Goal: Task Accomplishment & Management: Manage account settings

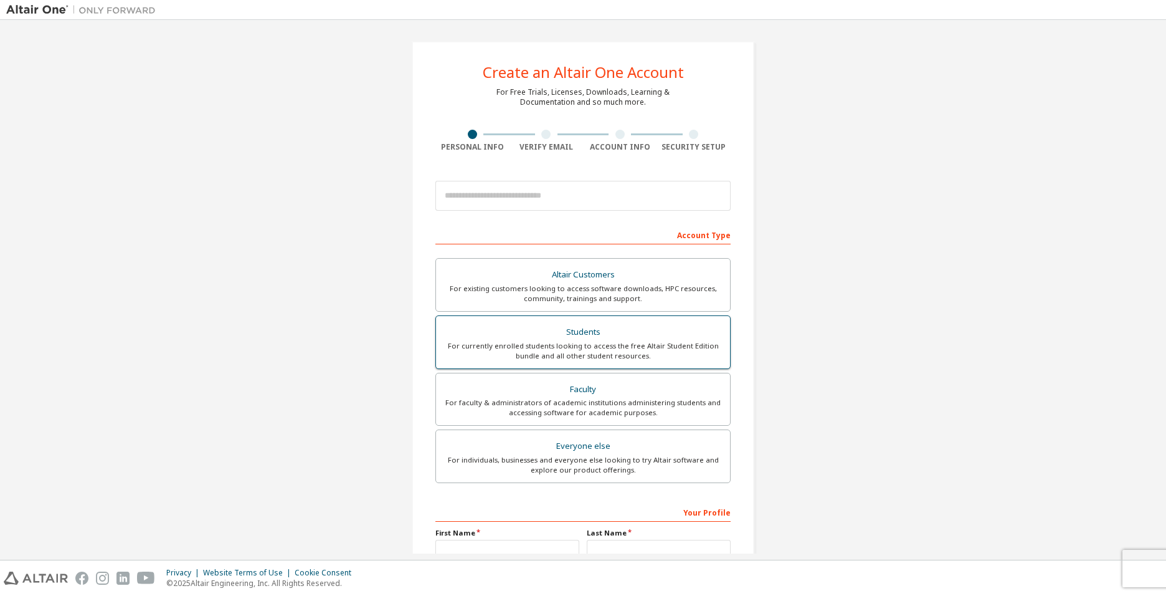
scroll to position [133, 0]
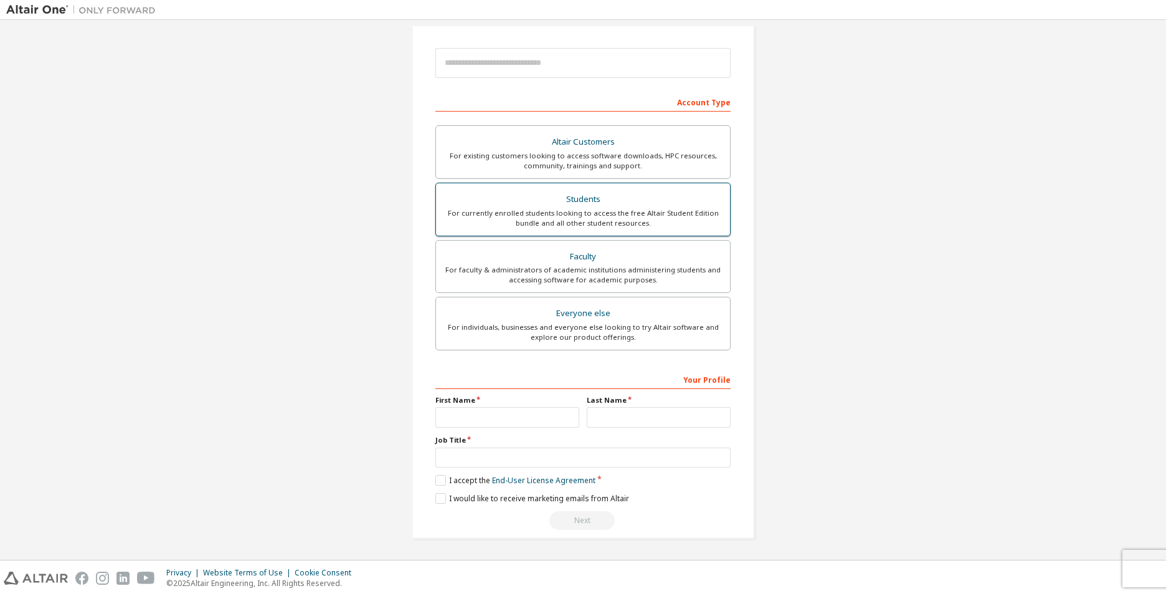
click at [610, 191] on div "Students" at bounding box center [583, 199] width 279 height 17
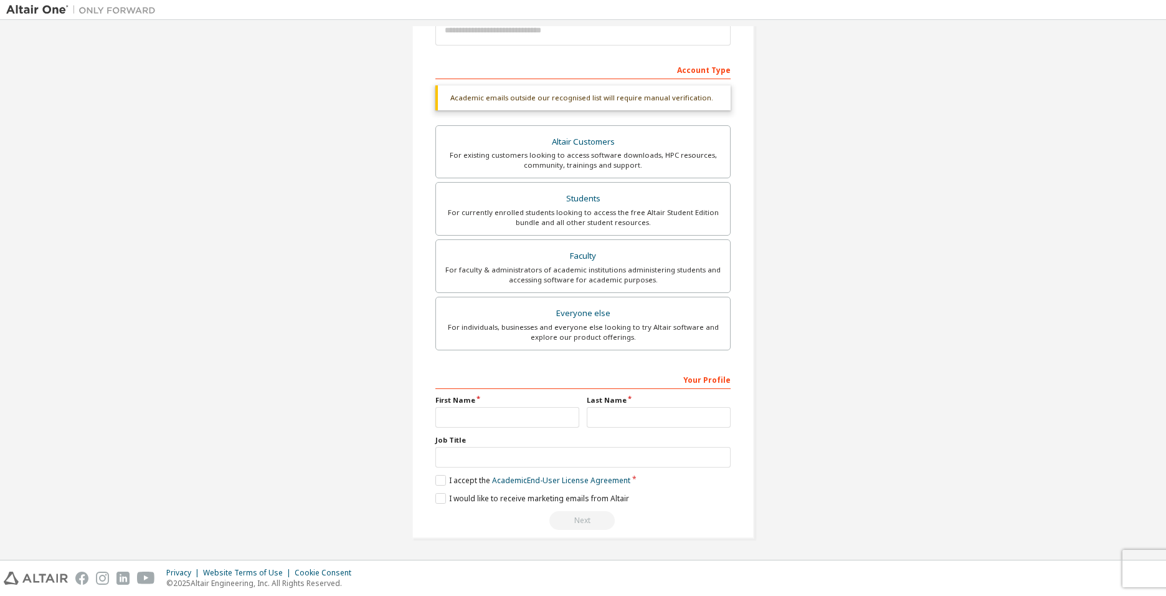
scroll to position [0, 0]
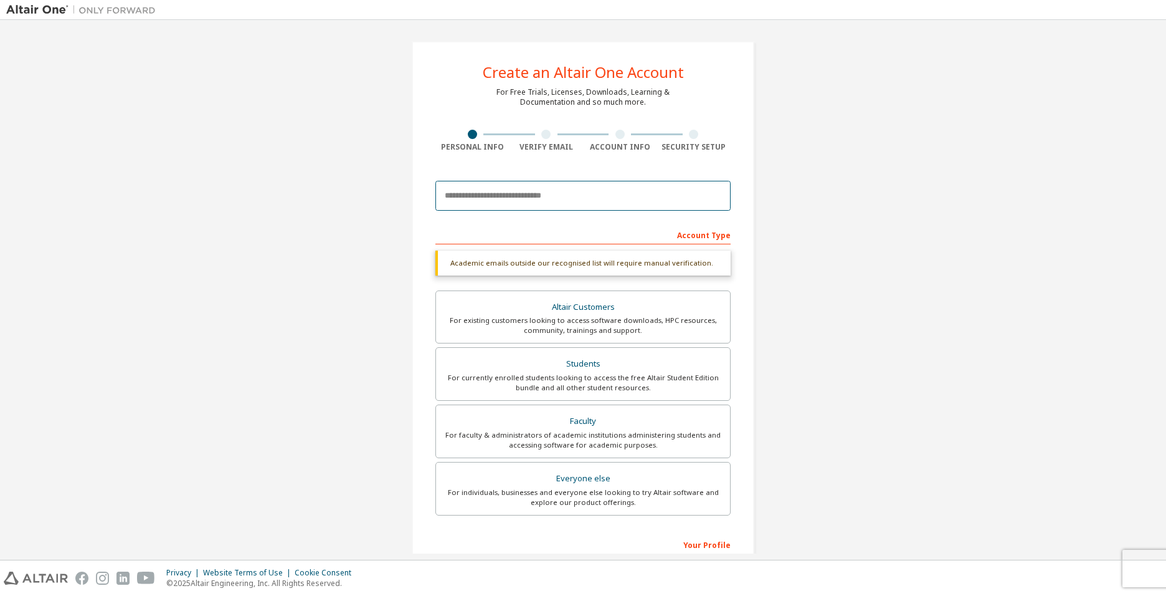
click at [545, 201] on input "email" at bounding box center [582, 196] width 295 height 30
type input "**********"
type input "*****"
type input "******"
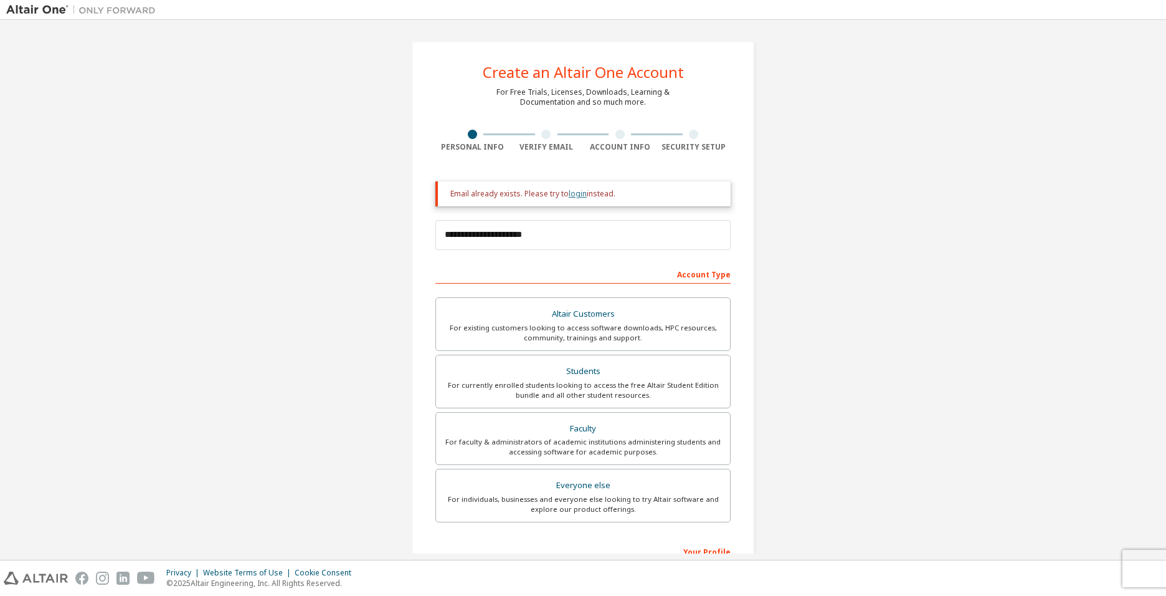
click at [578, 191] on link "login" at bounding box center [578, 193] width 18 height 11
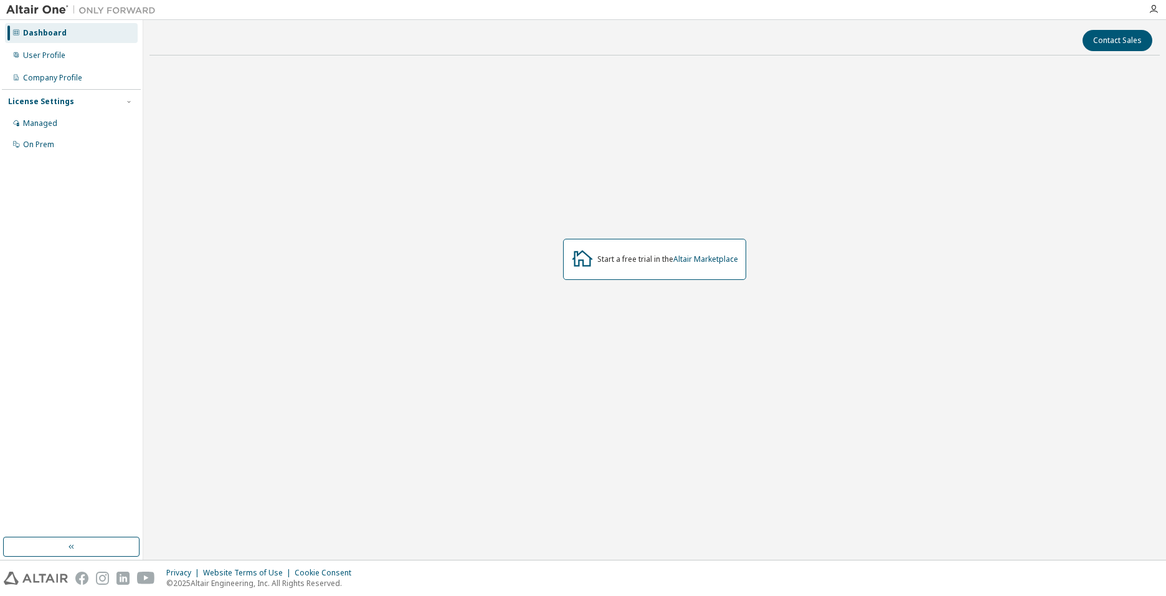
drag, startPoint x: 64, startPoint y: 543, endPoint x: 71, endPoint y: 544, distance: 7.0
click at [67, 543] on button "button" at bounding box center [71, 546] width 136 height 20
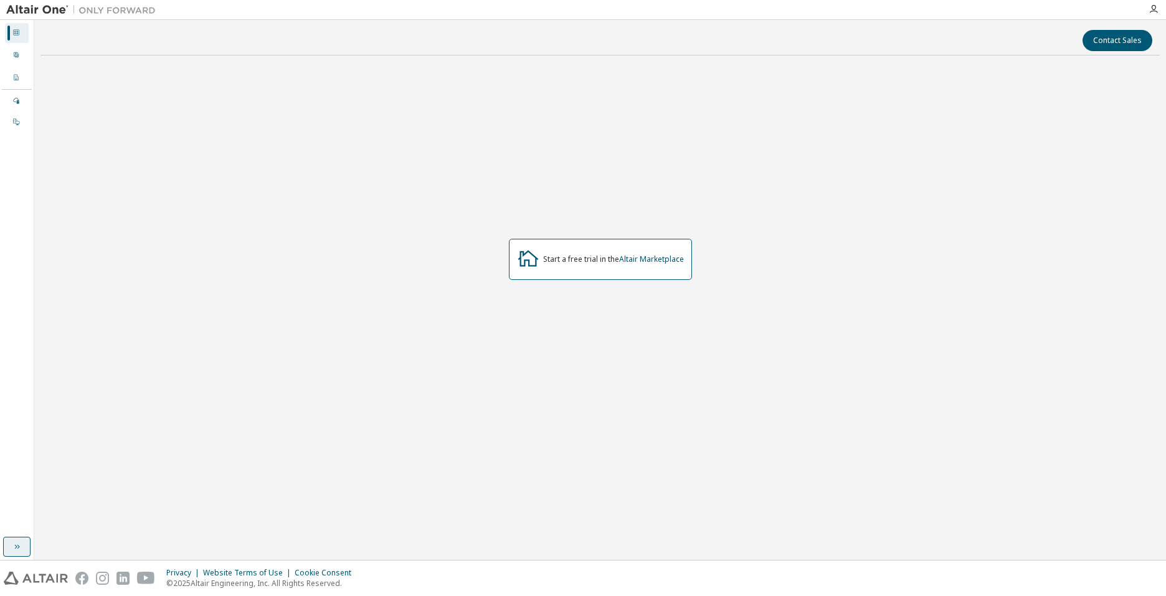
click at [16, 541] on icon "button" at bounding box center [17, 546] width 10 height 10
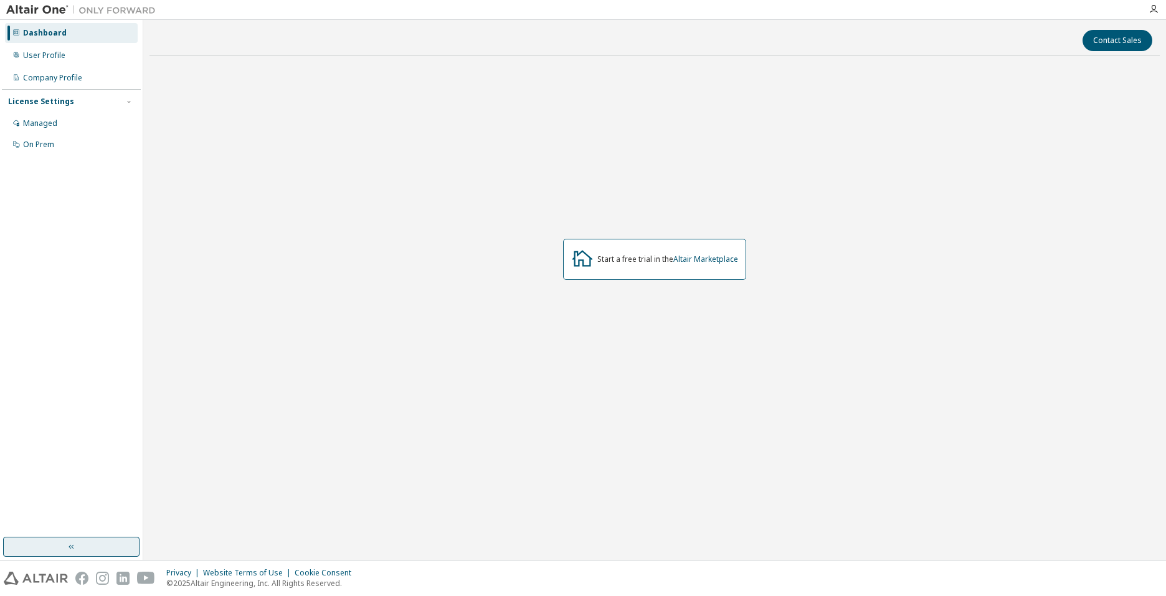
click at [32, 36] on div "Dashboard" at bounding box center [45, 33] width 44 height 10
click at [39, 57] on div "User Profile" at bounding box center [44, 55] width 42 height 10
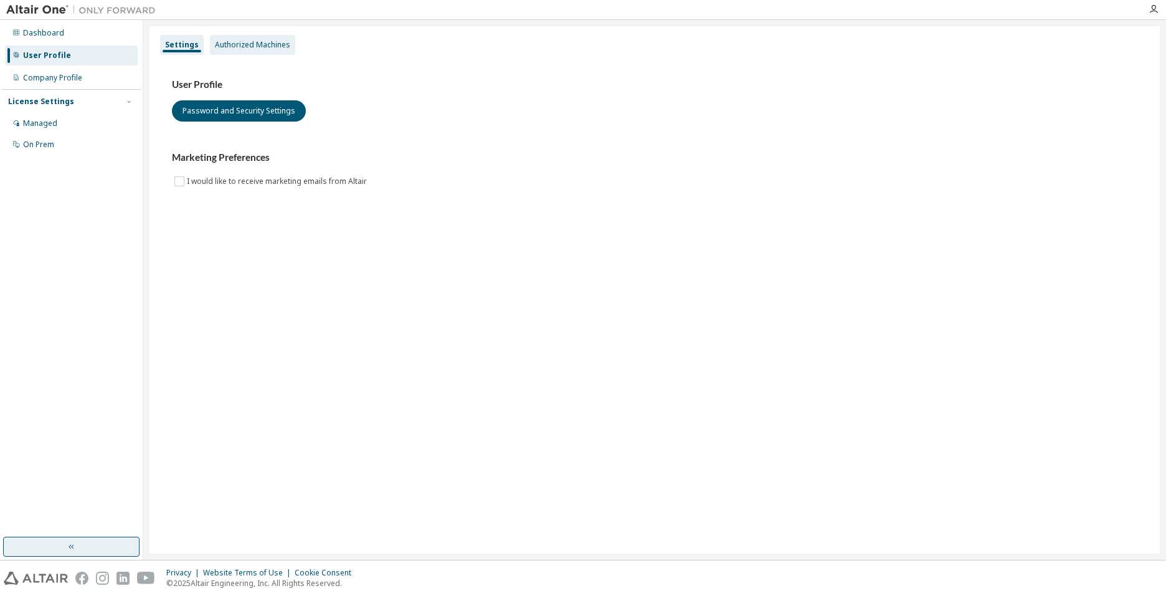
click at [254, 44] on div "Authorized Machines" at bounding box center [252, 45] width 75 height 10
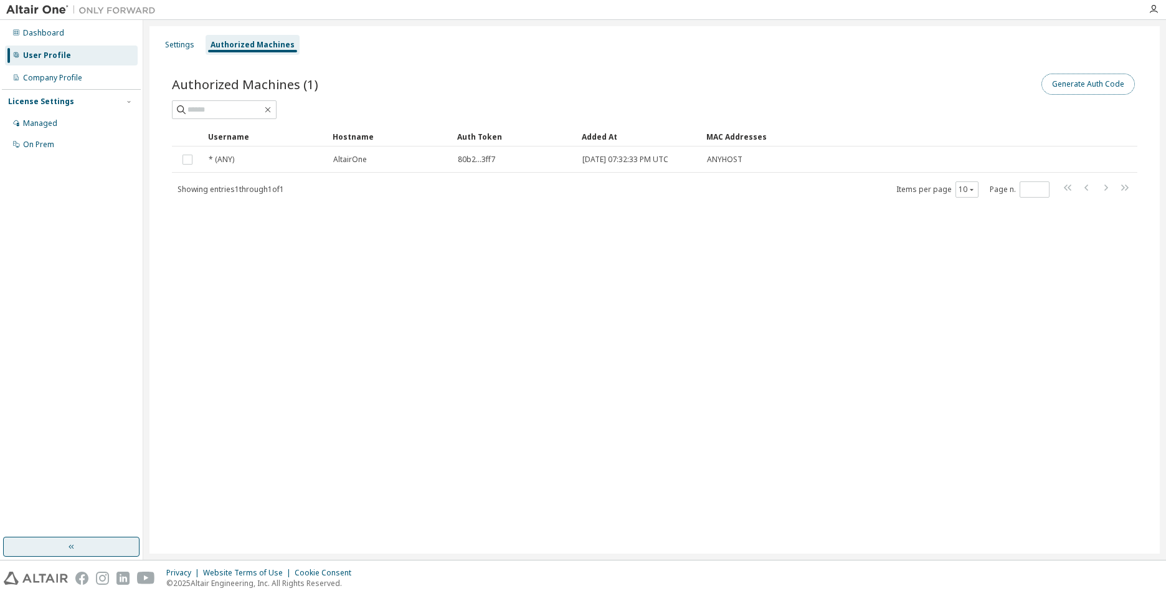
click at [1098, 87] on button "Generate Auth Code" at bounding box center [1088, 84] width 93 height 21
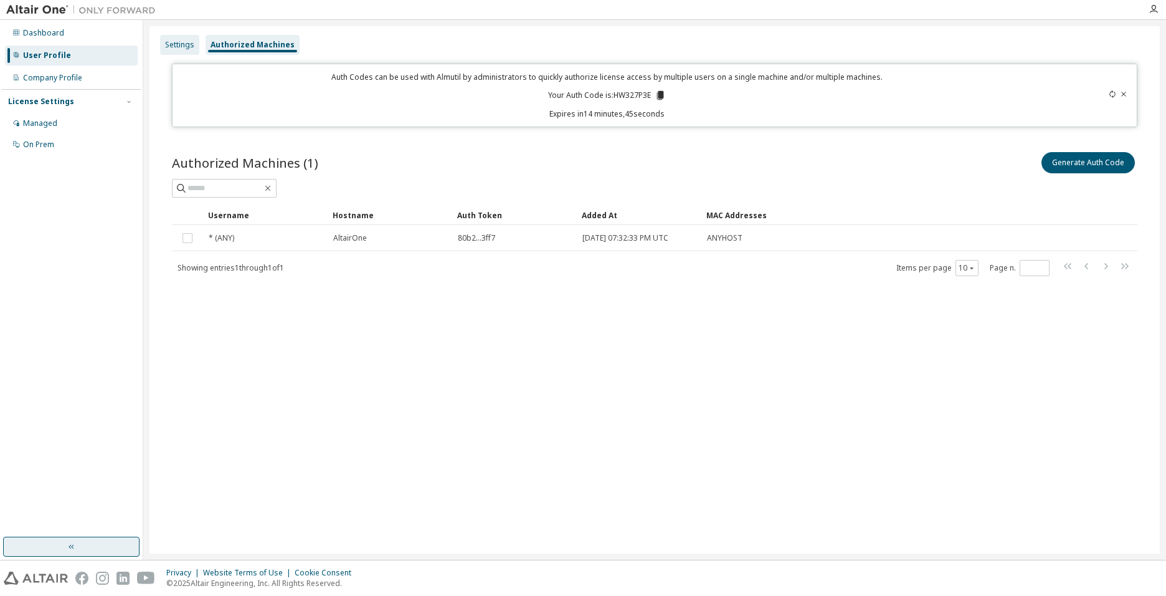
click at [173, 49] on div "Settings" at bounding box center [179, 45] width 29 height 10
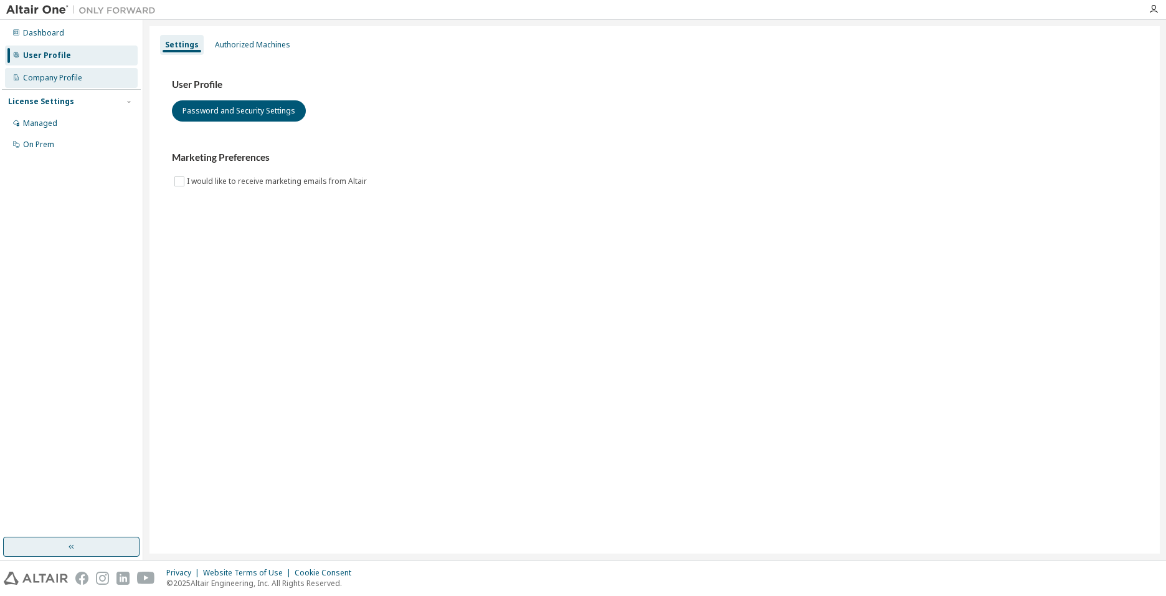
click at [68, 83] on div "Company Profile" at bounding box center [71, 78] width 133 height 20
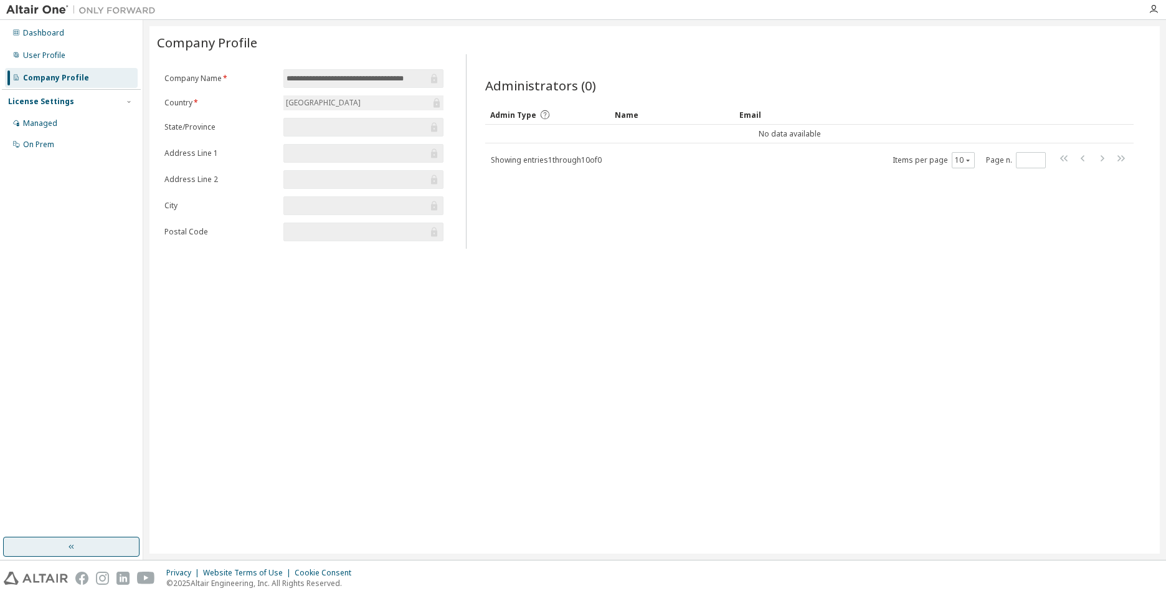
click at [67, 105] on div "License Settings" at bounding box center [41, 102] width 66 height 10
click at [57, 102] on div "License Settings" at bounding box center [41, 102] width 66 height 10
click at [54, 127] on div "Managed" at bounding box center [40, 123] width 34 height 10
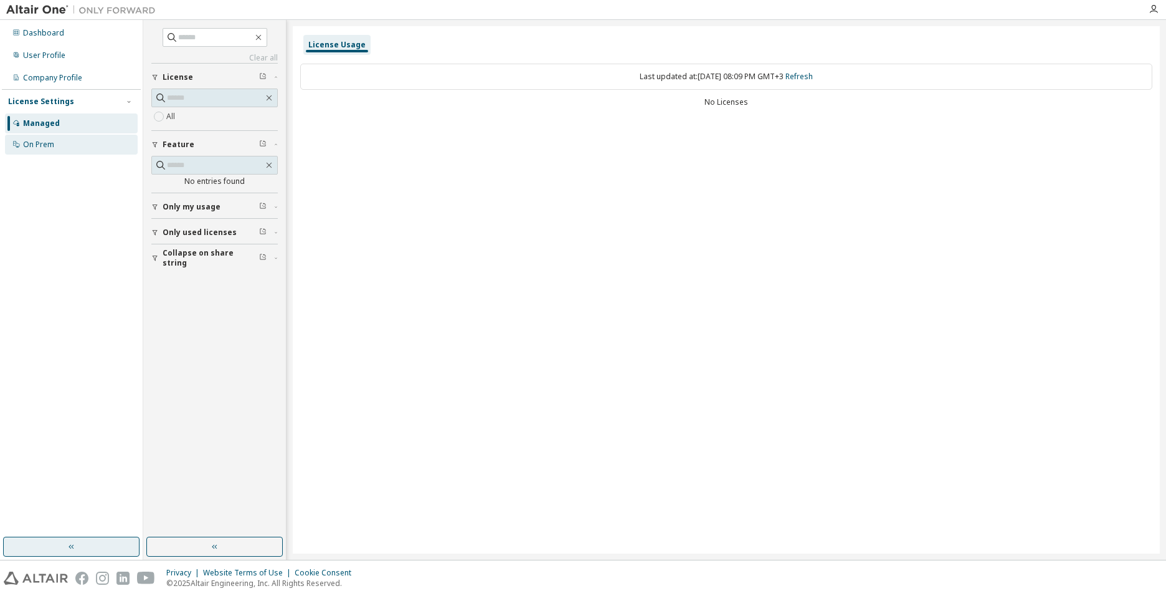
click at [45, 150] on div "On Prem" at bounding box center [71, 145] width 133 height 20
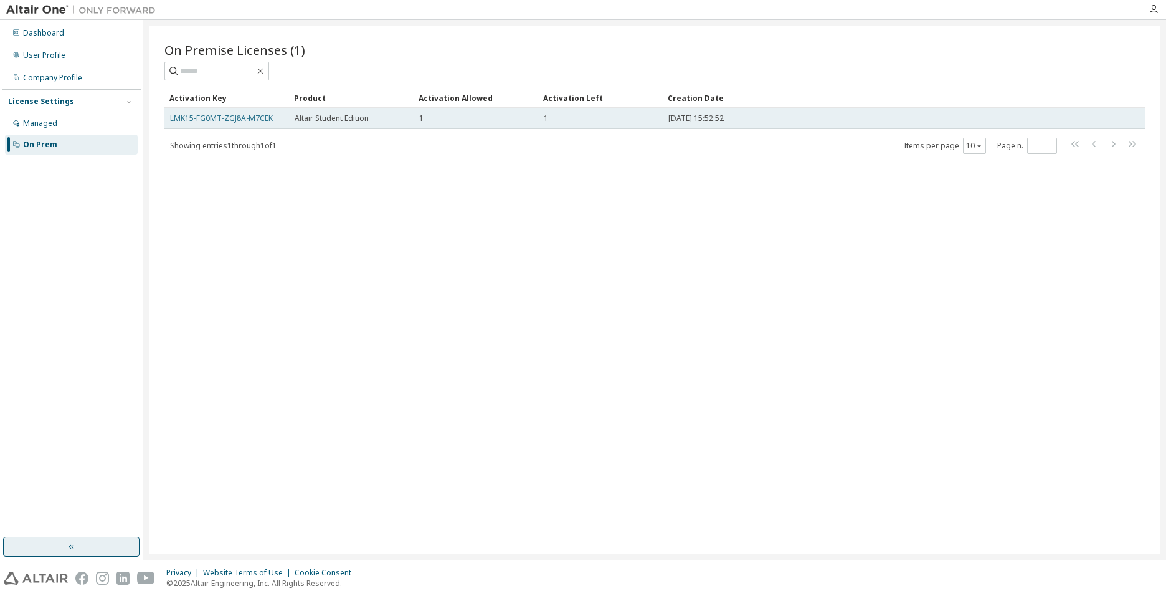
click at [245, 118] on link "LMK15-FG0MT-ZGJ8A-M7CEK" at bounding box center [221, 118] width 103 height 11
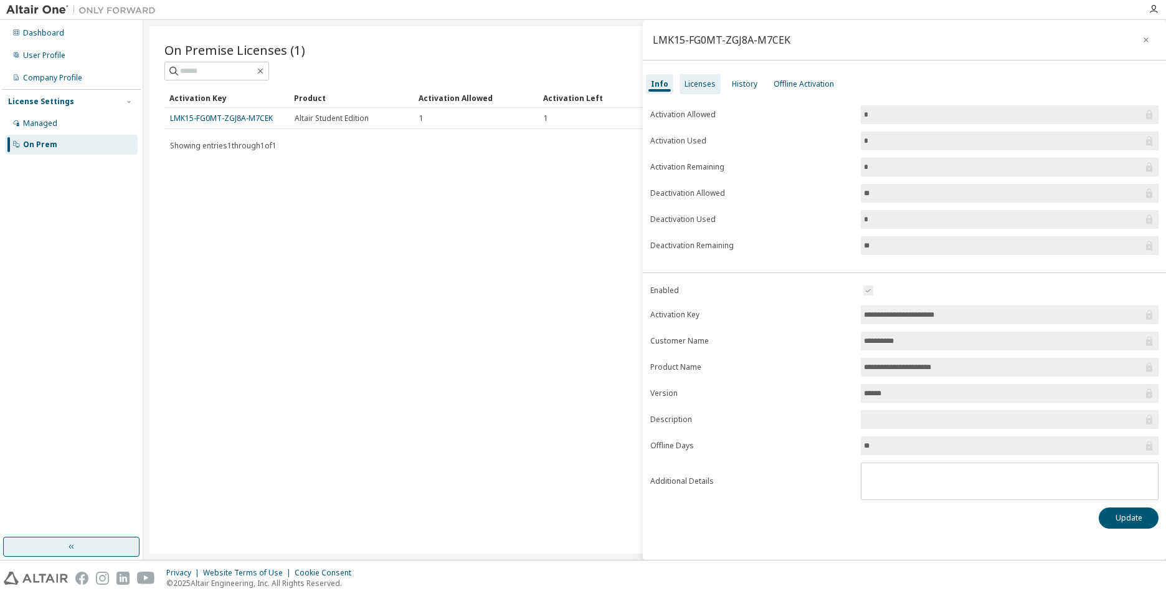
click at [686, 87] on div "Licenses" at bounding box center [700, 84] width 31 height 10
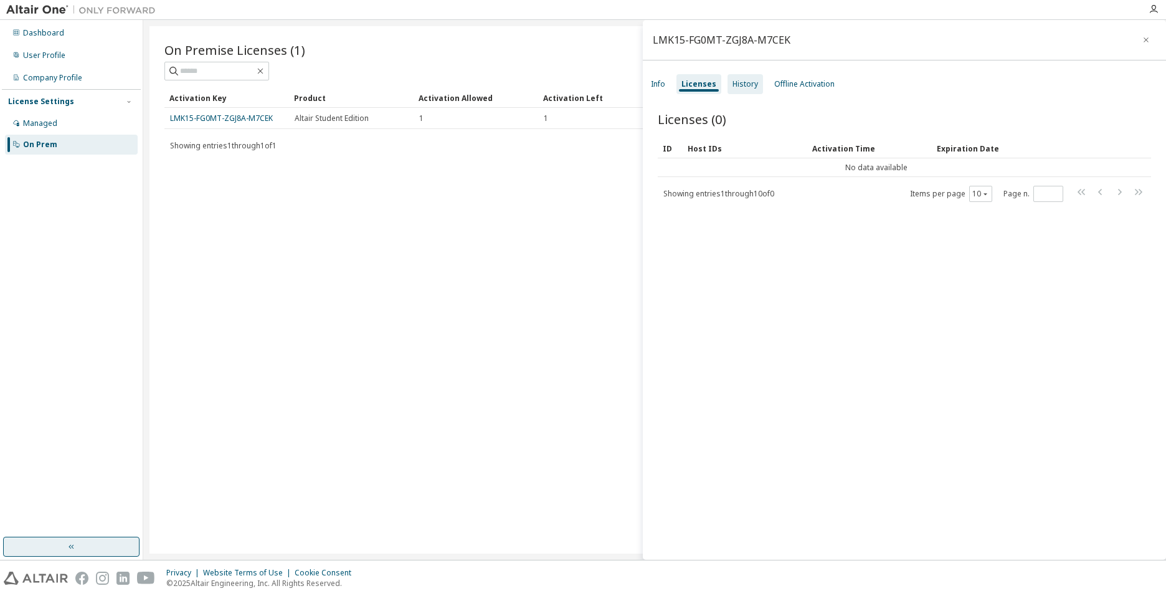
click at [733, 89] on div "History" at bounding box center [746, 84] width 36 height 20
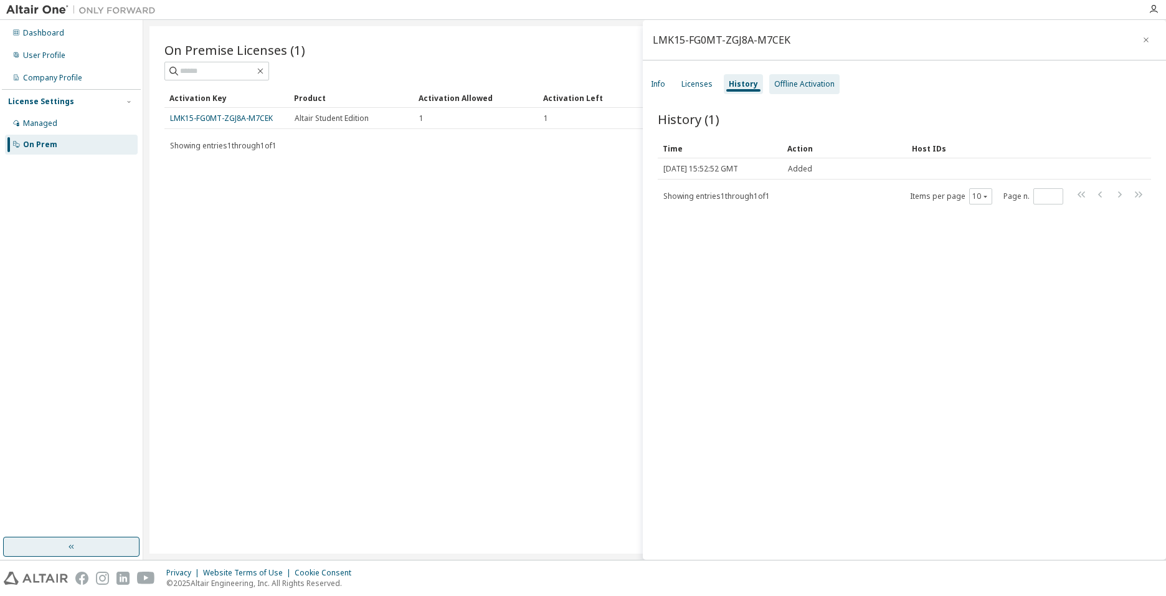
click at [805, 87] on div "Offline Activation" at bounding box center [804, 84] width 60 height 10
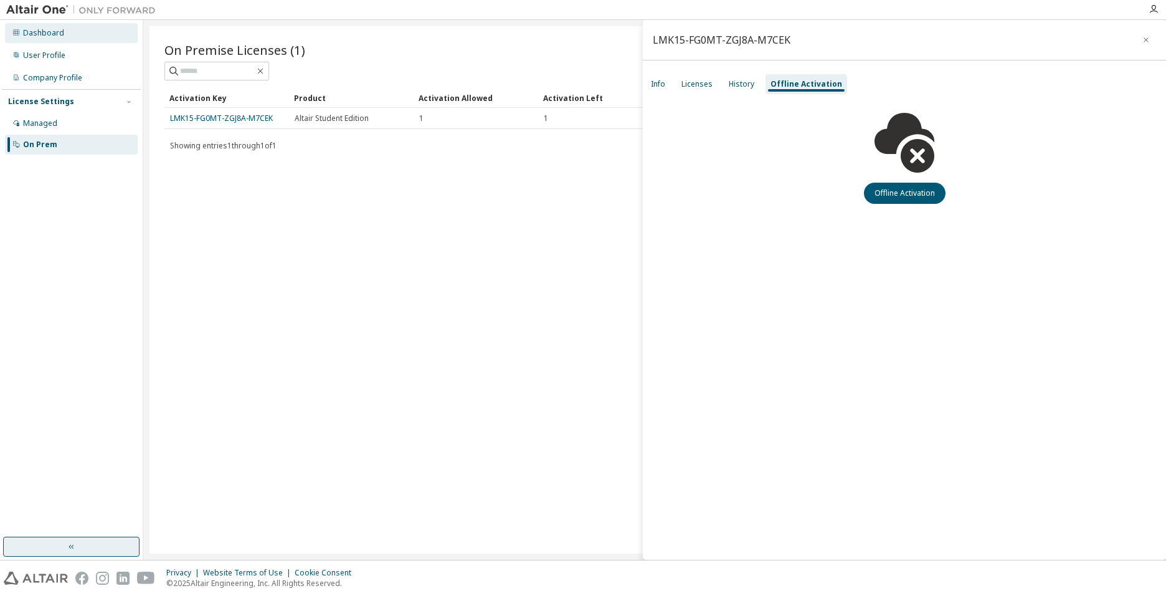
click at [42, 27] on div "Dashboard" at bounding box center [71, 33] width 133 height 20
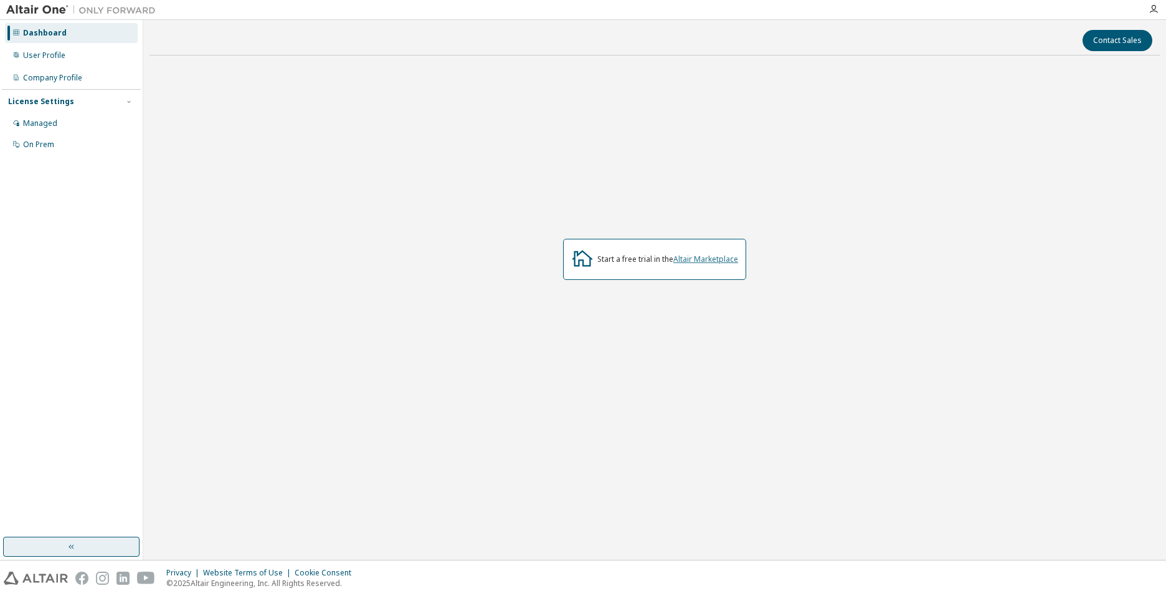
click at [721, 257] on link "Altair Marketplace" at bounding box center [705, 259] width 65 height 11
